Goal: Check status: Check status

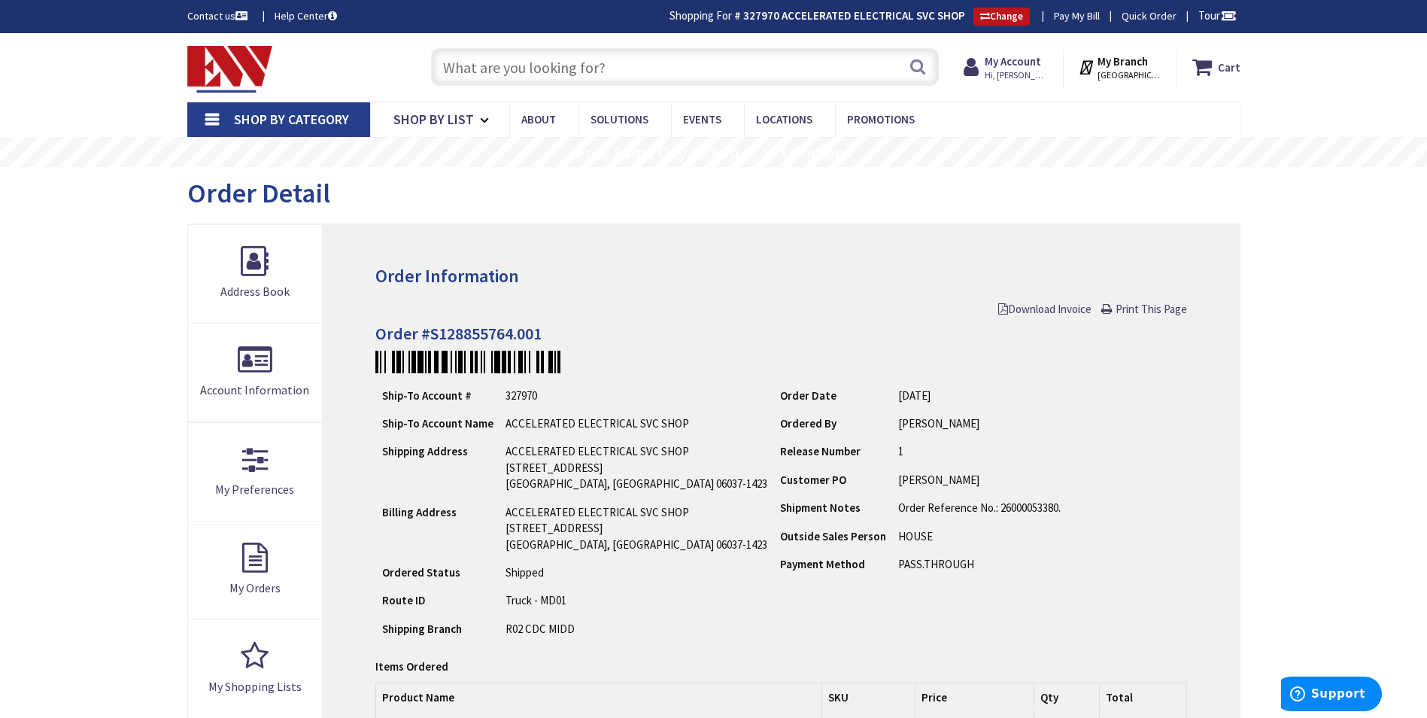
click at [577, 57] on input "text" at bounding box center [685, 67] width 508 height 38
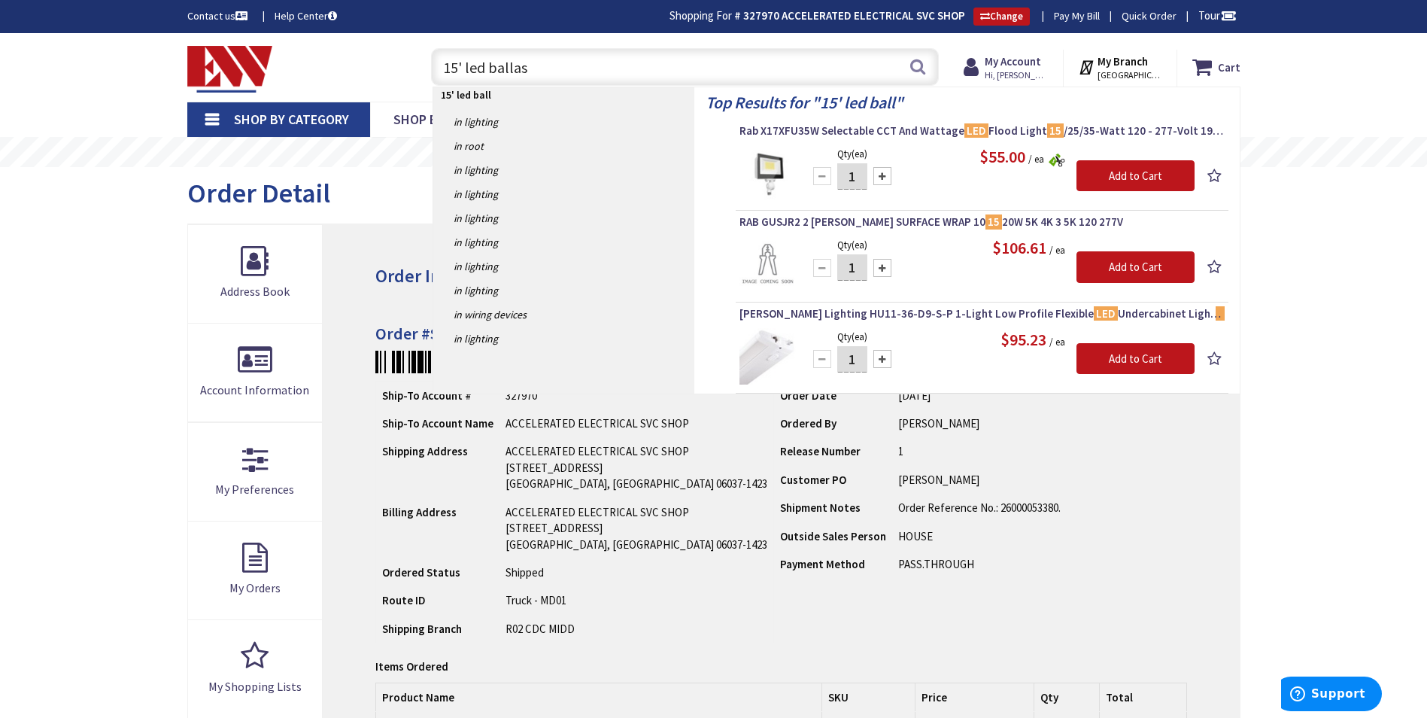
type input "15' led ballast"
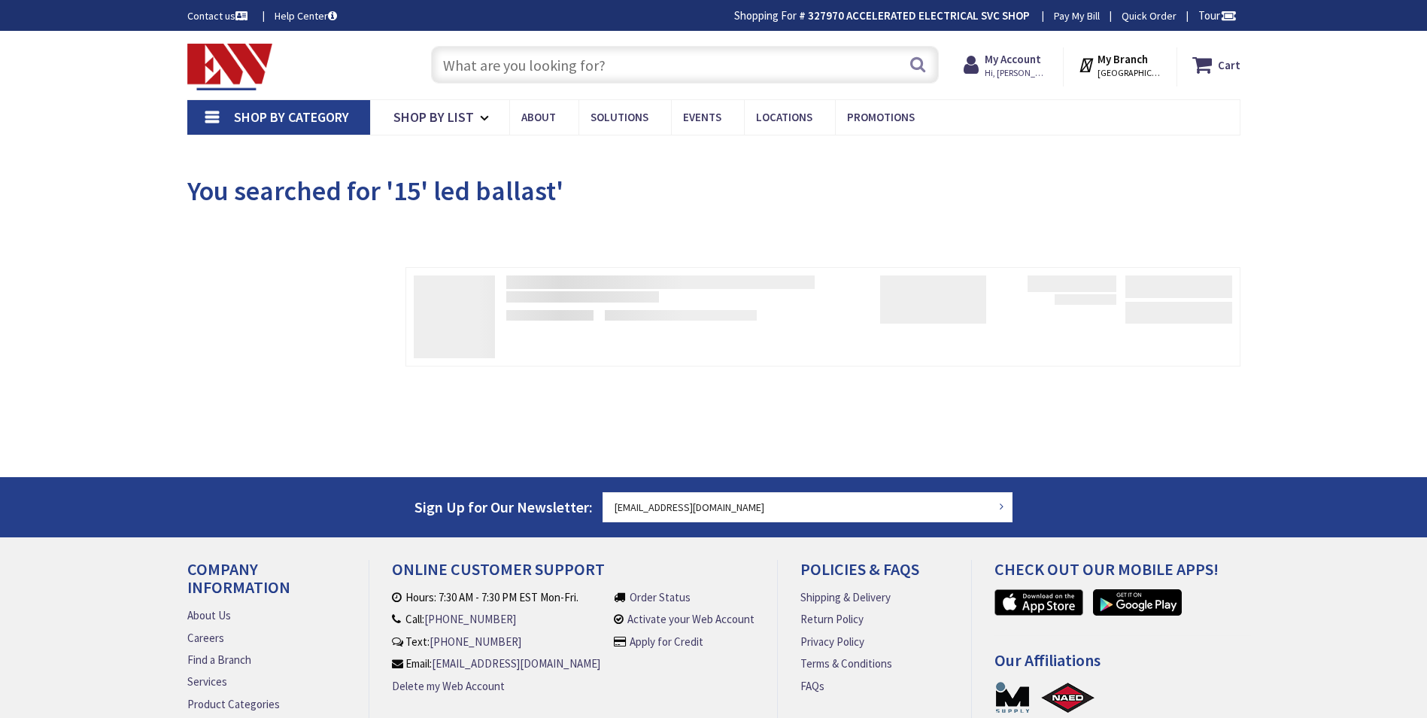
type input "Brandegee Ln, [GEOGRAPHIC_DATA], [GEOGRAPHIC_DATA]"
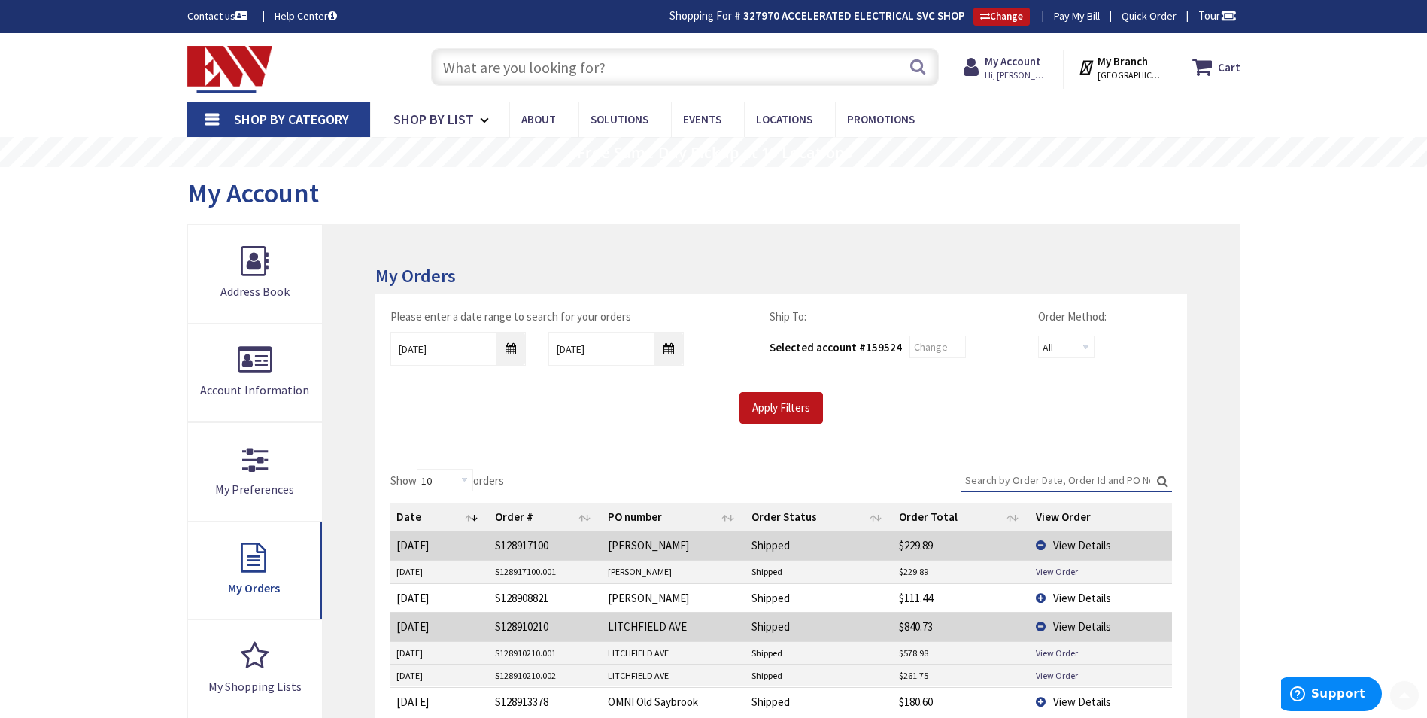
click at [505, 61] on input "text" at bounding box center [685, 67] width 508 height 38
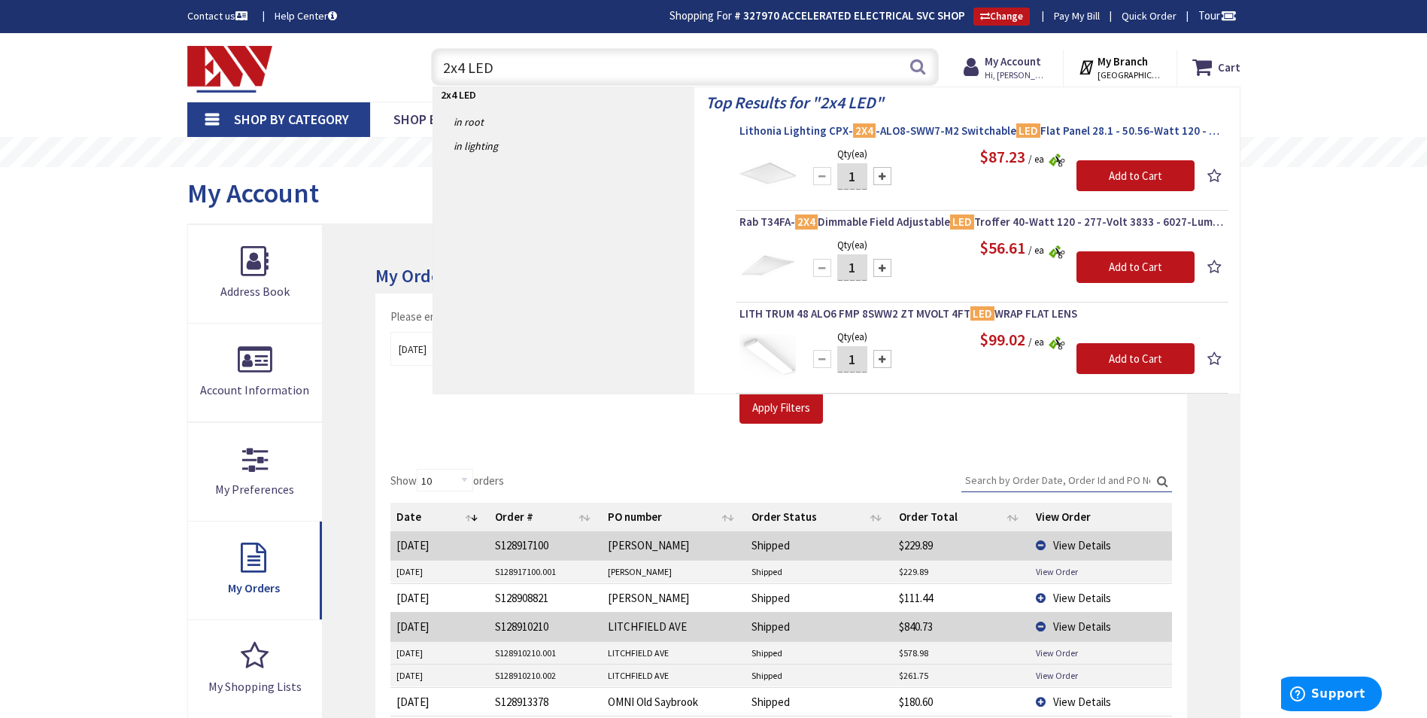
type input "2x4 LED"
click at [885, 126] on span "Lithonia Lighting CPX- 2X4 -ALO8-SWW7-M2 Switchable LED Flat Panel 28.1 - 50.56…" at bounding box center [981, 130] width 485 height 15
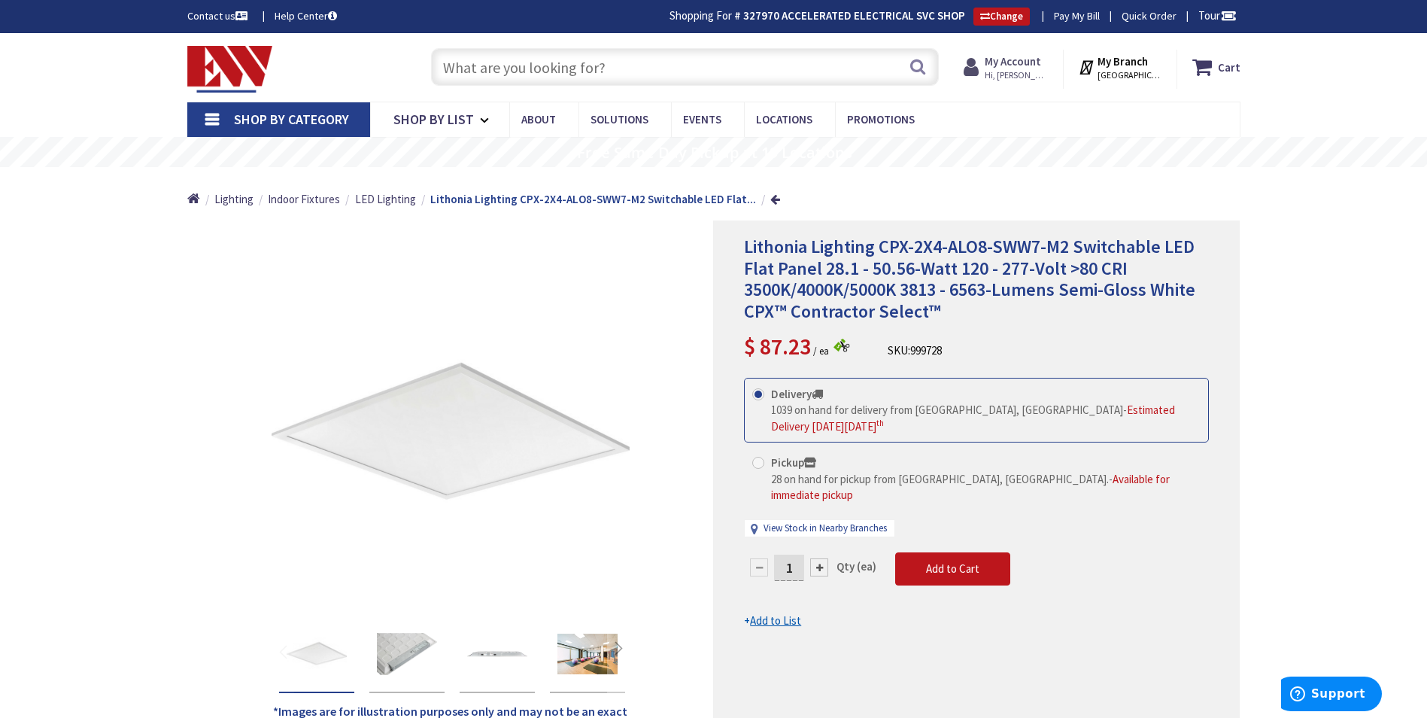
click at [1005, 63] on strong "My Account" at bounding box center [1012, 61] width 56 height 14
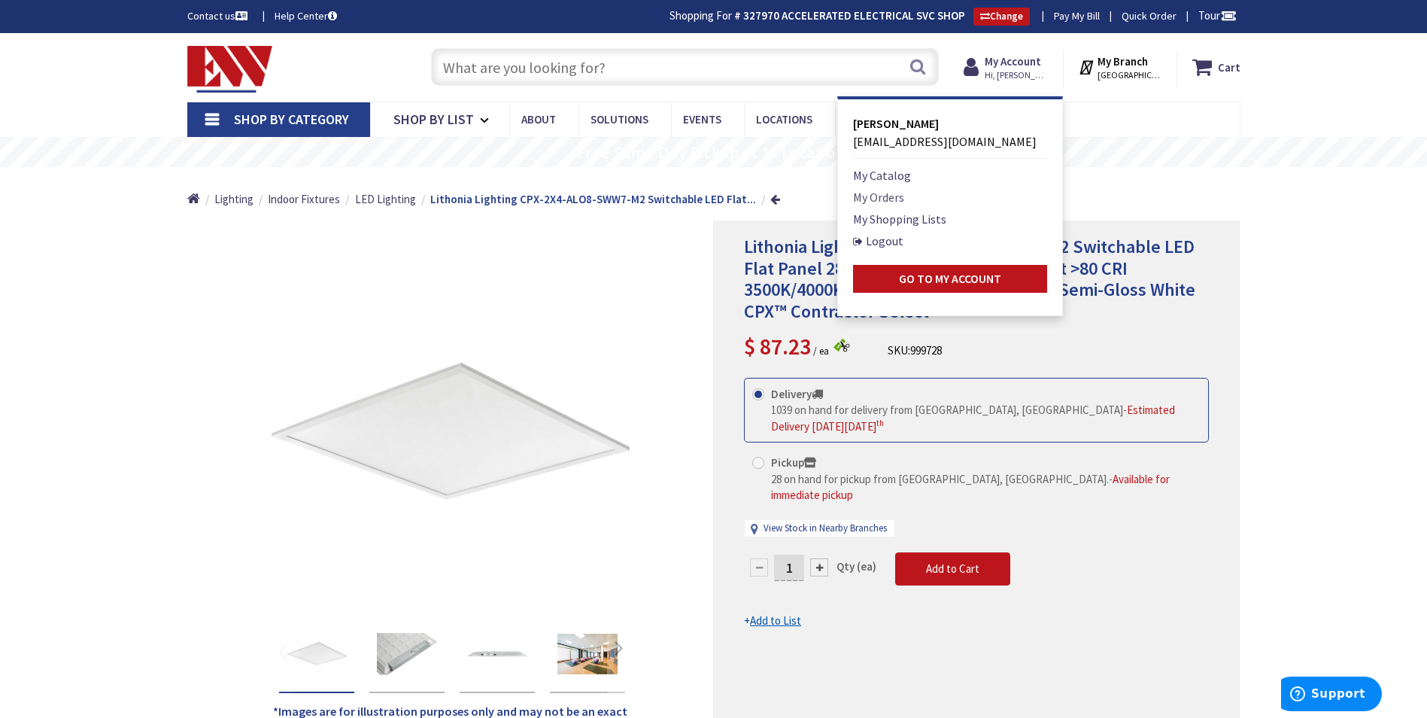
click at [895, 201] on link "My Orders" at bounding box center [878, 197] width 51 height 18
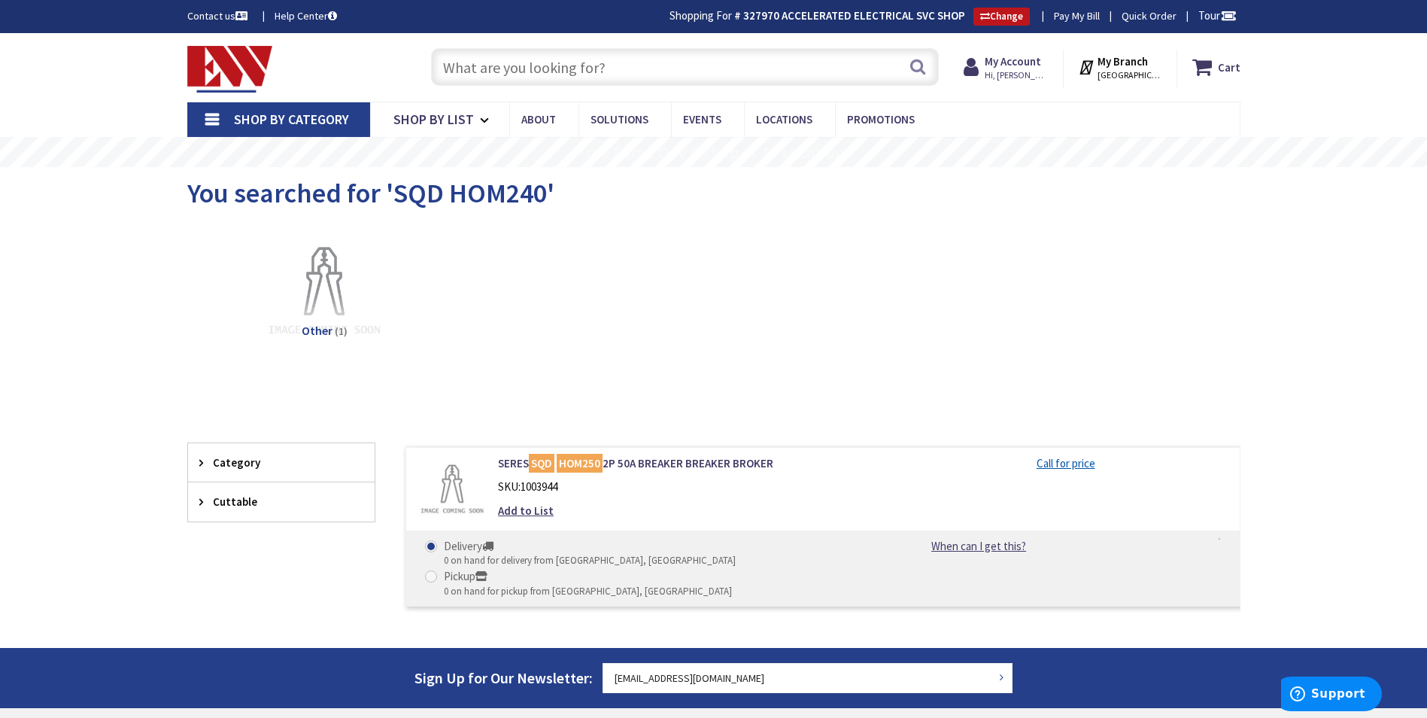
click at [749, 70] on input "text" at bounding box center [685, 67] width 508 height 38
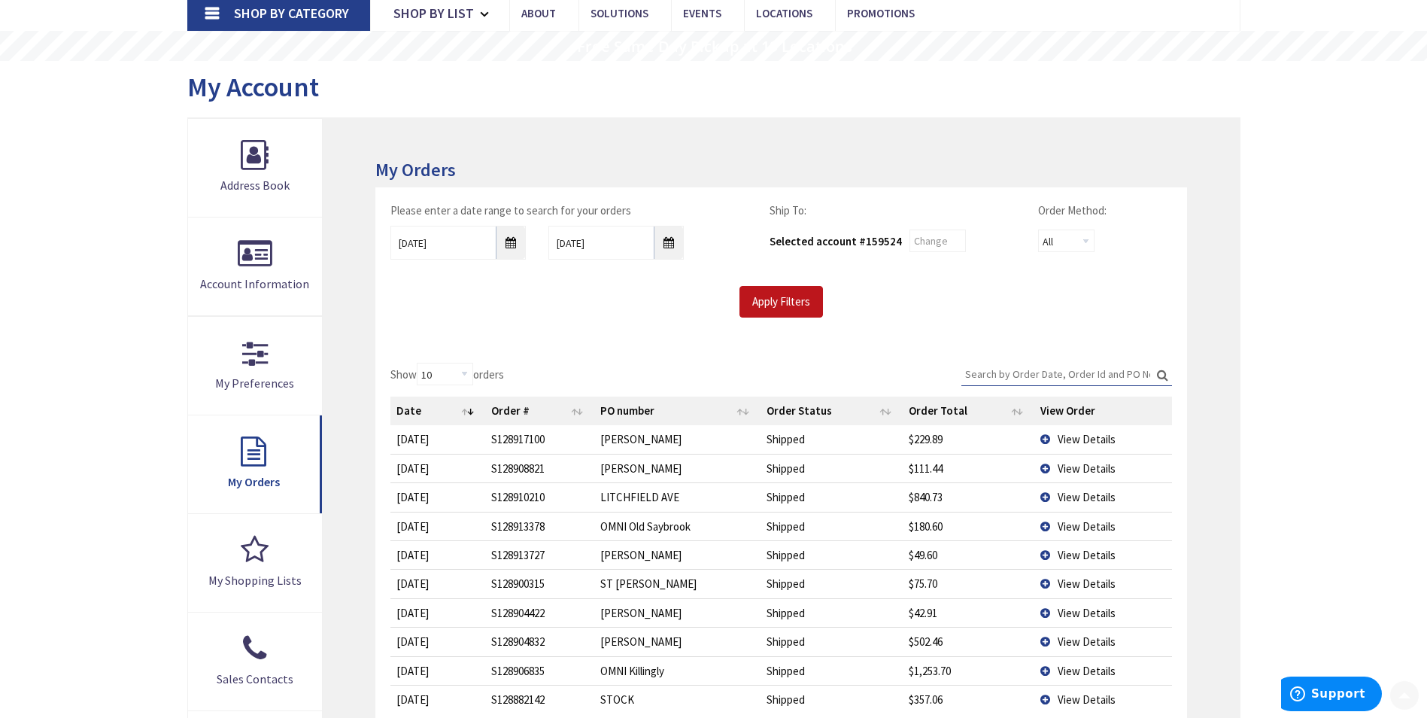
scroll to position [301, 0]
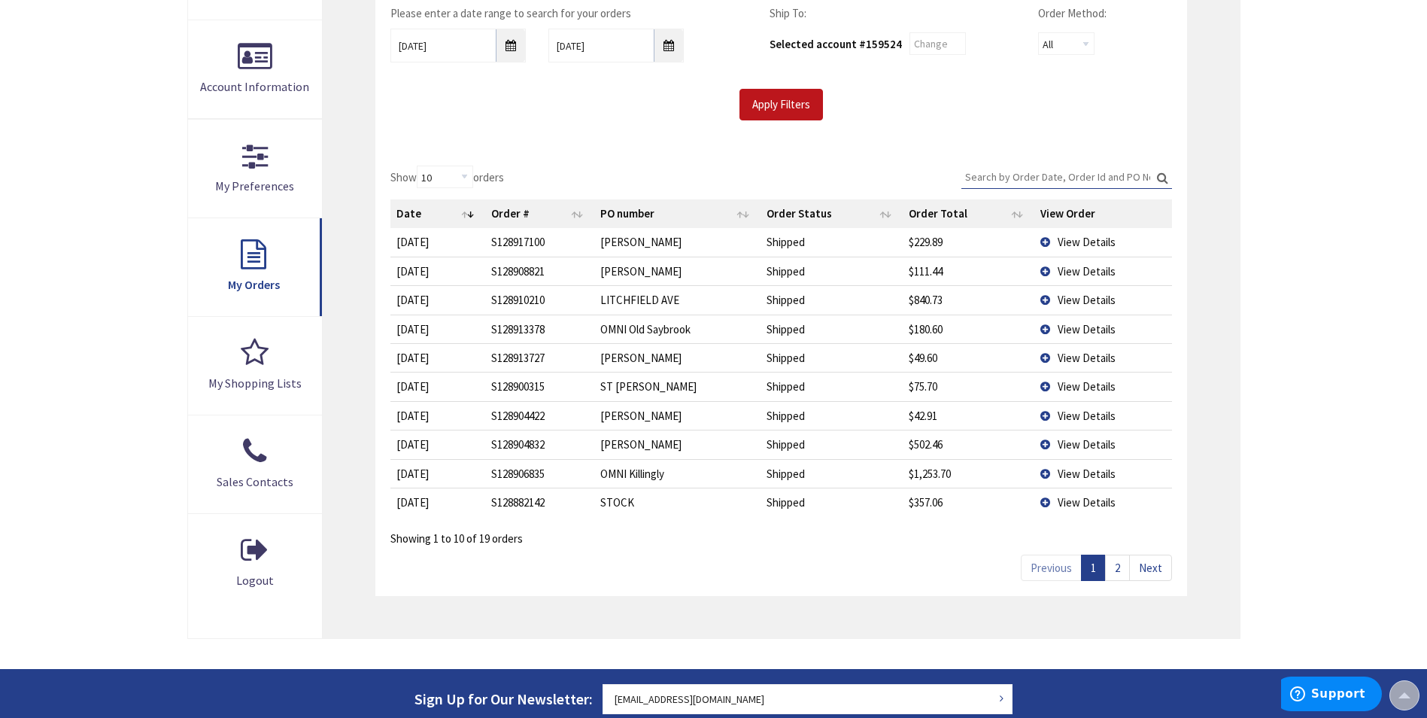
click at [1127, 563] on link "2" at bounding box center [1117, 567] width 25 height 26
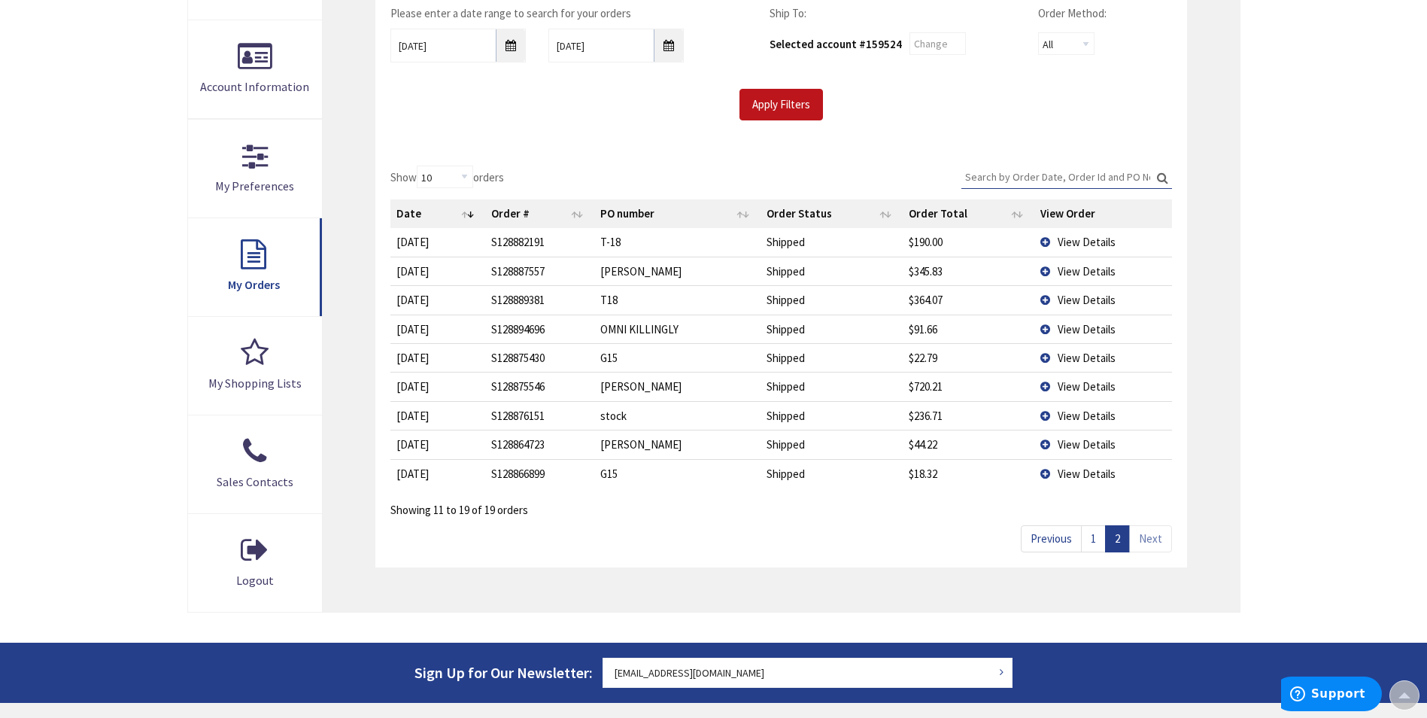
scroll to position [303, 0]
click at [503, 43] on input "[DATE]" at bounding box center [457, 46] width 135 height 34
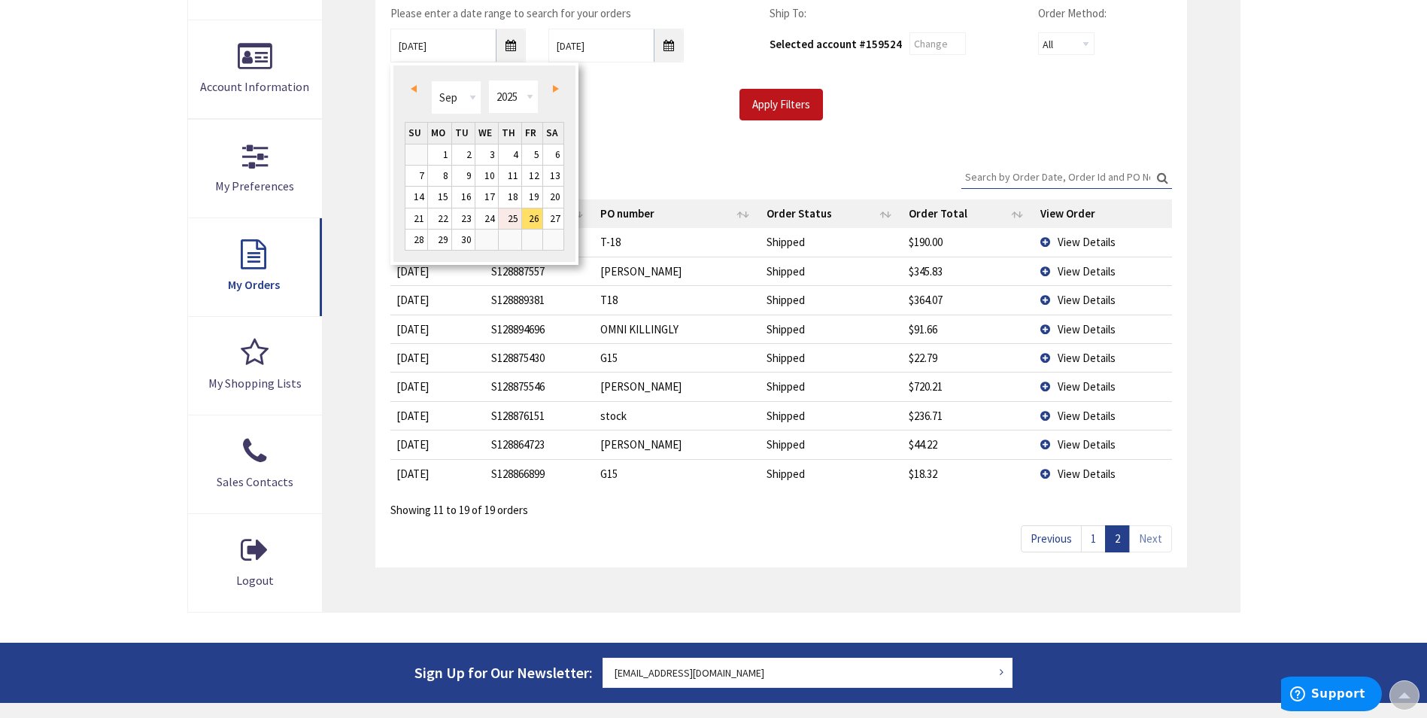
click at [514, 218] on link "25" at bounding box center [510, 218] width 23 height 20
click at [520, 48] on input "[DATE]" at bounding box center [457, 46] width 135 height 34
click at [417, 214] on link "21" at bounding box center [416, 218] width 22 height 20
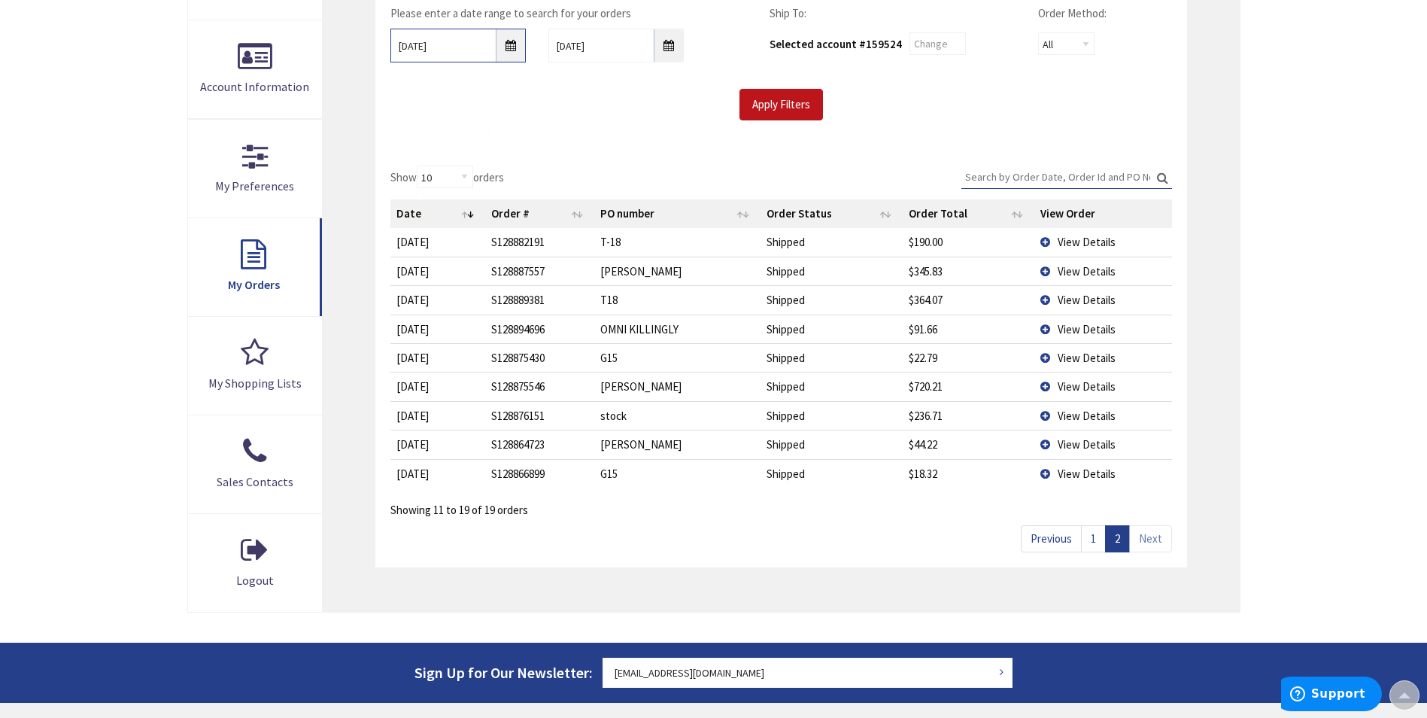
click at [500, 45] on input "[DATE]" at bounding box center [457, 46] width 135 height 34
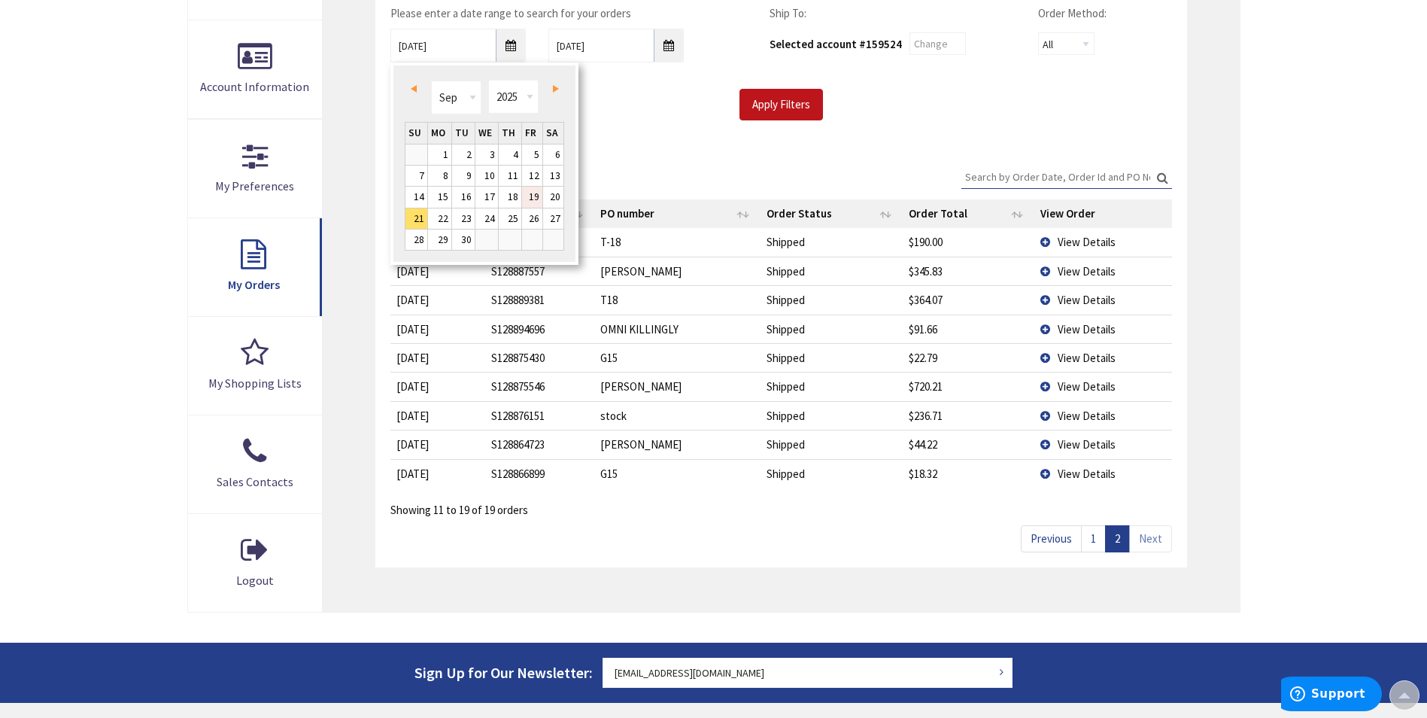
click at [523, 191] on link "19" at bounding box center [532, 197] width 20 height 20
type input "[DATE]"
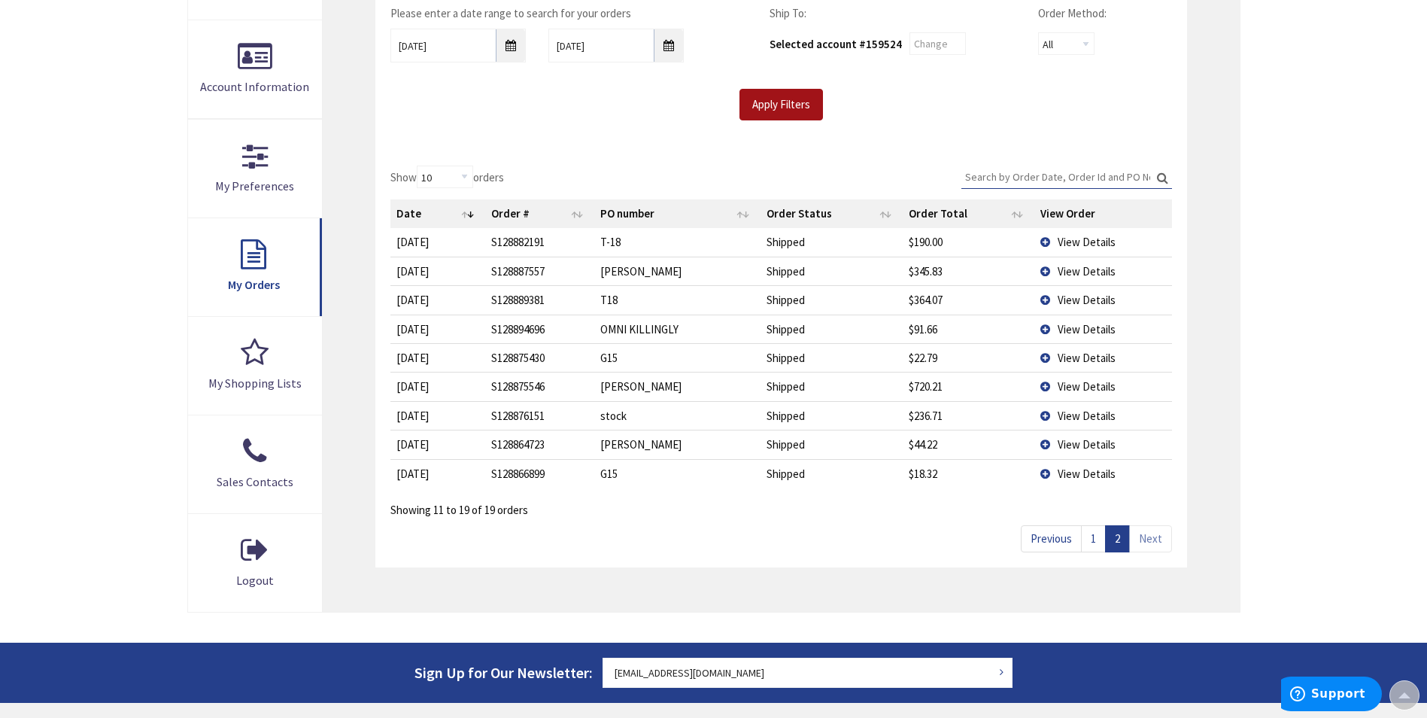
drag, startPoint x: 774, startPoint y: 104, endPoint x: 838, endPoint y: 156, distance: 82.8
click at [774, 104] on input "Apply Filters" at bounding box center [780, 105] width 83 height 32
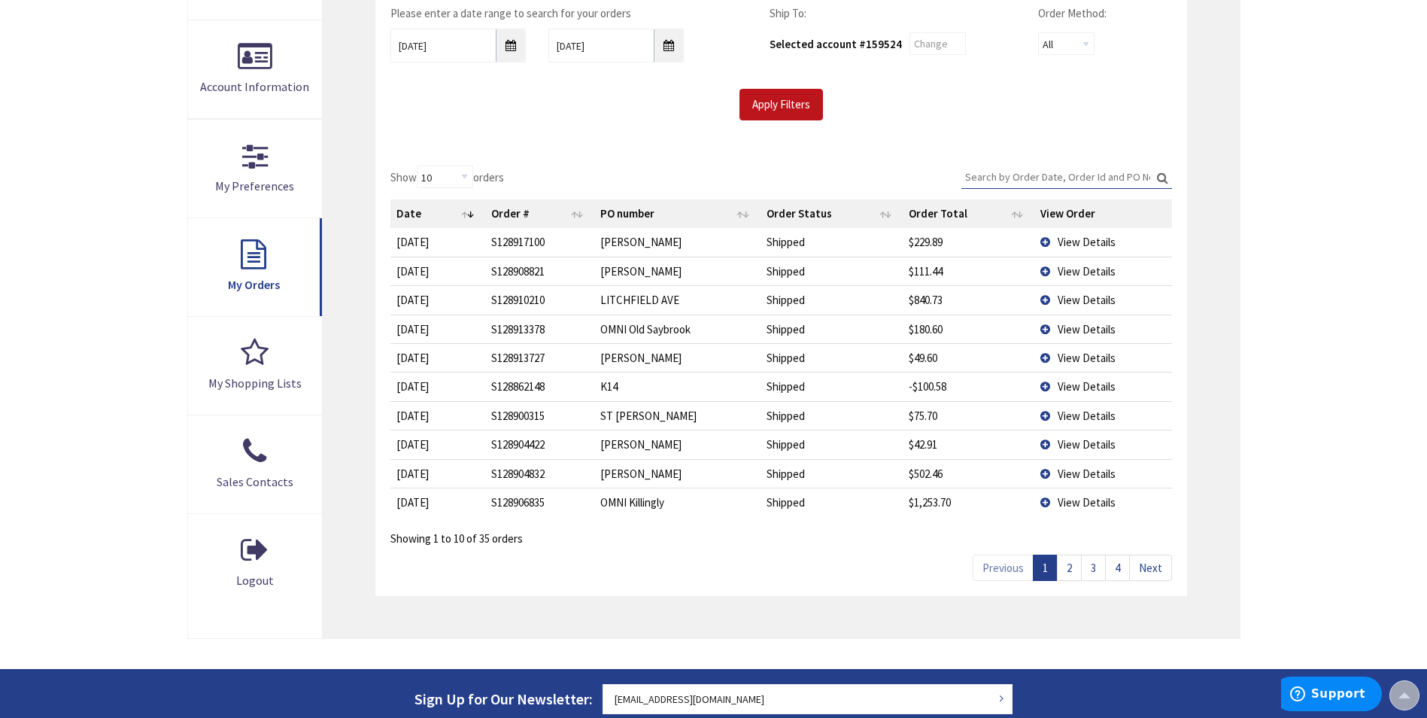
click at [1063, 566] on link "2" at bounding box center [1069, 567] width 25 height 26
click at [1101, 569] on link "3" at bounding box center [1093, 567] width 25 height 26
